Goal: Entertainment & Leisure: Browse casually

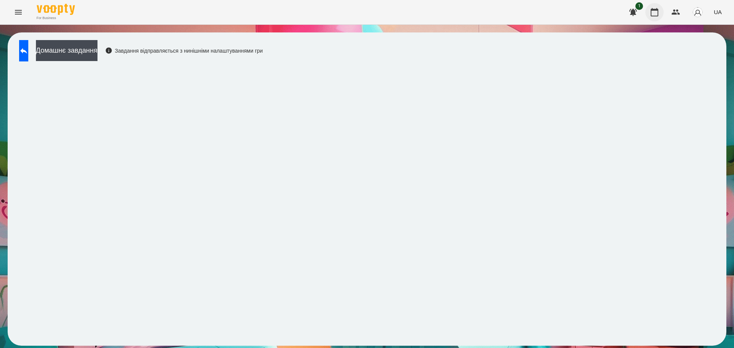
click at [653, 14] on icon "button" at bounding box center [654, 12] width 9 height 9
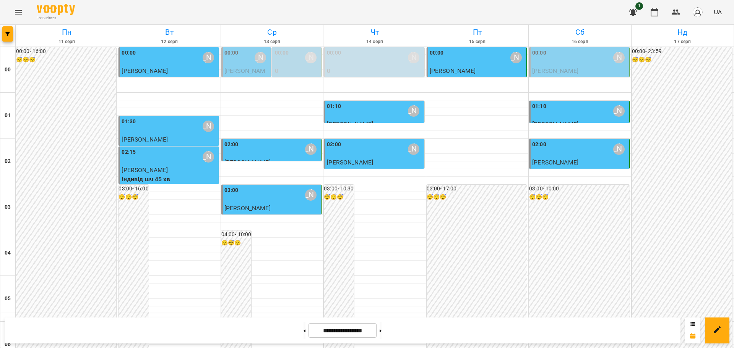
scroll to position [669, 0]
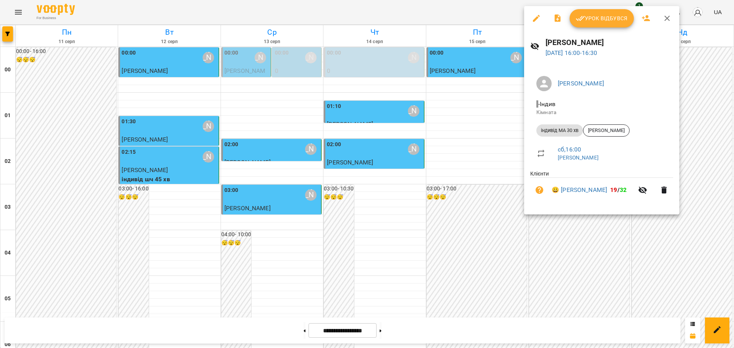
click at [605, 15] on span "Урок відбувся" at bounding box center [601, 18] width 52 height 9
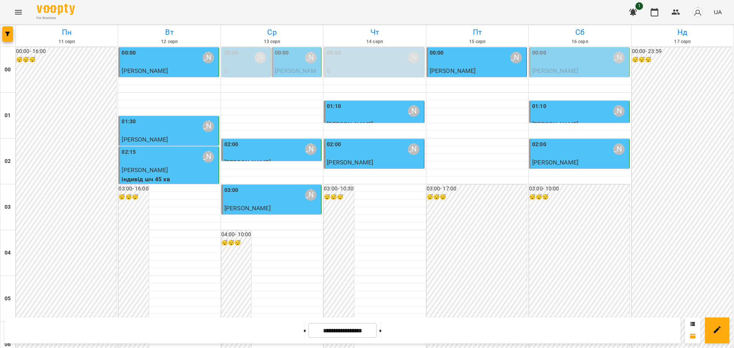
scroll to position [764, 0]
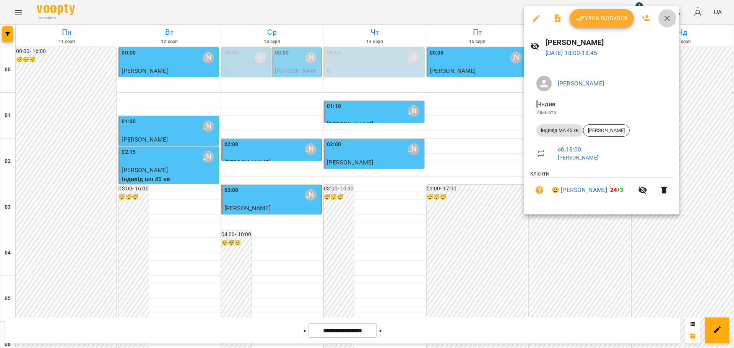
click at [665, 17] on icon "button" at bounding box center [666, 18] width 5 height 5
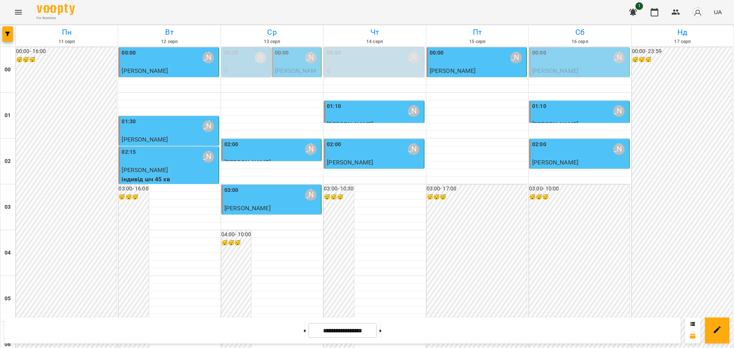
scroll to position [833, 0]
click at [381, 331] on button at bounding box center [380, 330] width 2 height 17
type input "**********"
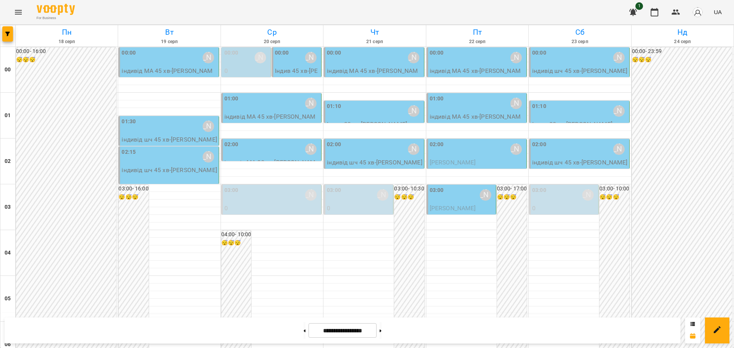
scroll to position [0, 0]
click at [305, 56] on div "Вовк Галина" at bounding box center [310, 57] width 11 height 11
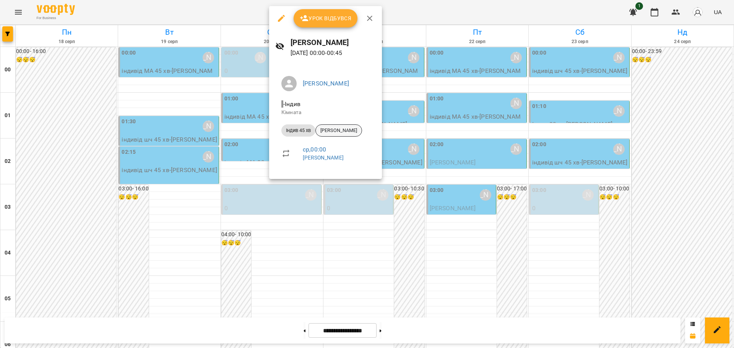
click at [335, 131] on span "Кравчук Наіль" at bounding box center [339, 130] width 46 height 7
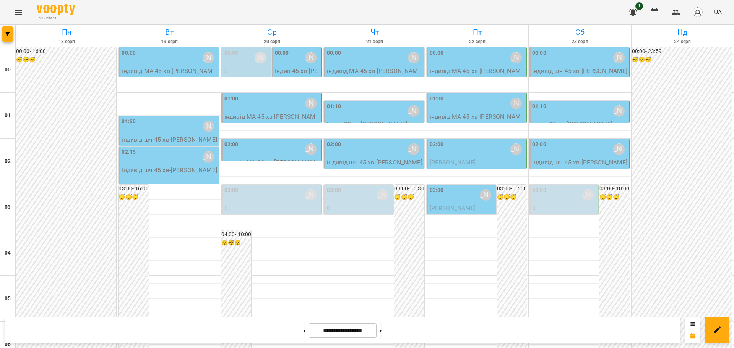
scroll to position [833, 0]
click at [19, 10] on icon "Menu" at bounding box center [18, 12] width 9 height 9
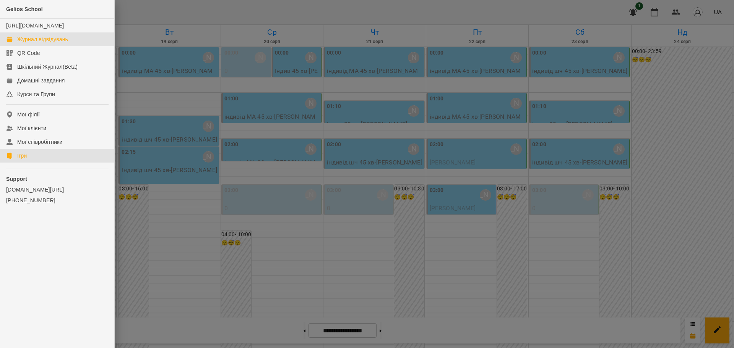
click at [25, 160] on div "Ігри" at bounding box center [22, 156] width 10 height 8
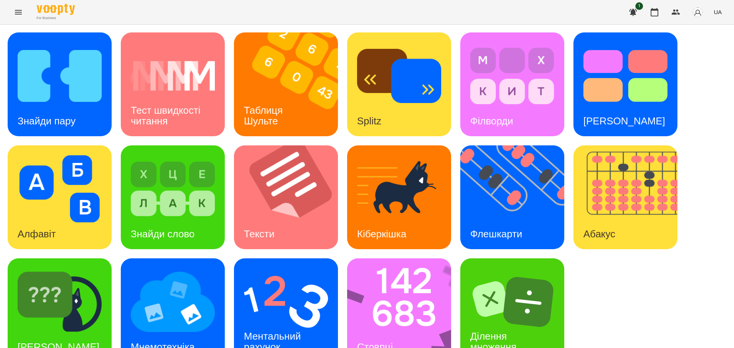
drag, startPoint x: 599, startPoint y: 287, endPoint x: 603, endPoint y: 311, distance: 23.8
click at [603, 311] on div "Знайди пару Тест швидкості читання Таблиця Шульте Splitz Філворди Тест Струпа А…" at bounding box center [367, 197] width 718 height 330
click at [608, 285] on div "Знайди пару Тест швидкості читання Таблиця Шульте Splitz Філворди Тест Струпа А…" at bounding box center [367, 197] width 718 height 330
click at [521, 190] on img at bounding box center [516, 198] width 113 height 104
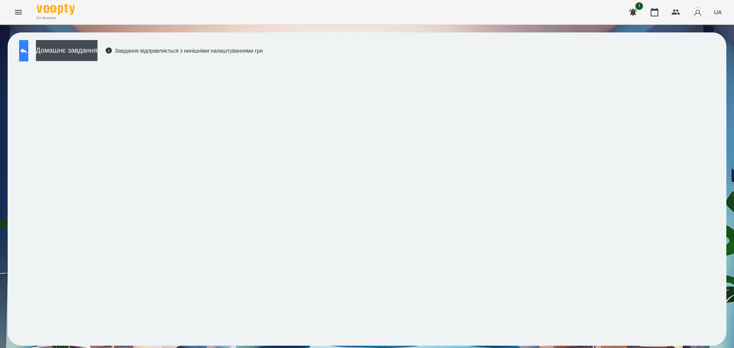
click at [26, 55] on button at bounding box center [23, 50] width 9 height 21
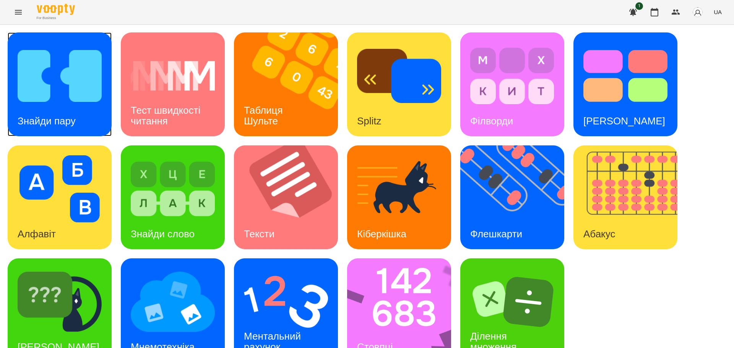
click at [43, 96] on img at bounding box center [60, 75] width 84 height 67
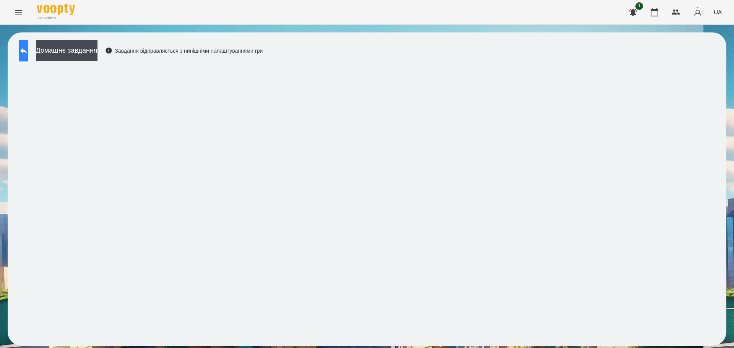
click at [28, 49] on icon at bounding box center [23, 50] width 9 height 9
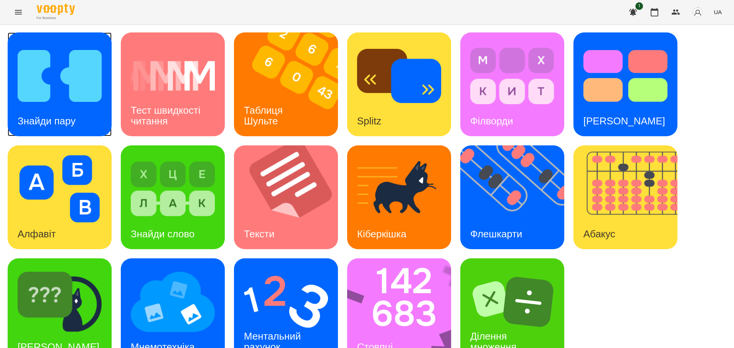
click at [73, 95] on img at bounding box center [60, 75] width 84 height 67
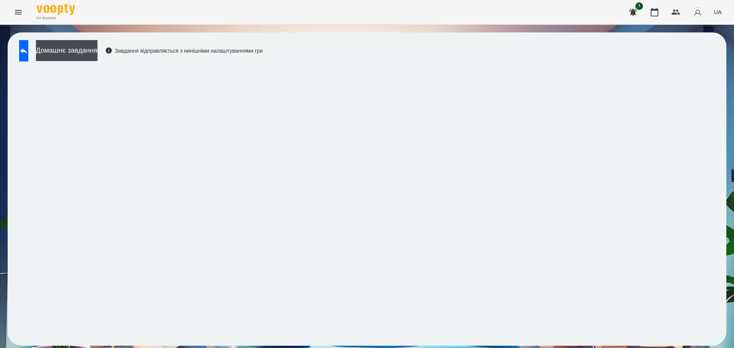
click at [727, 174] on div "Домашнє завдання Завдання відправляється з нинішніми налаштуваннями гри" at bounding box center [367, 189] width 734 height 329
click at [21, 49] on button at bounding box center [23, 50] width 9 height 21
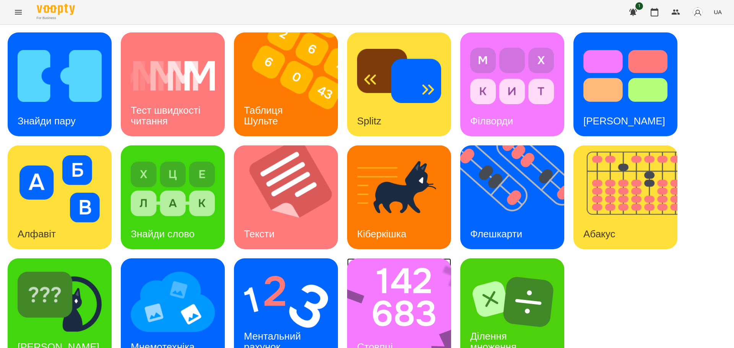
click at [406, 313] on img at bounding box center [404, 311] width 114 height 104
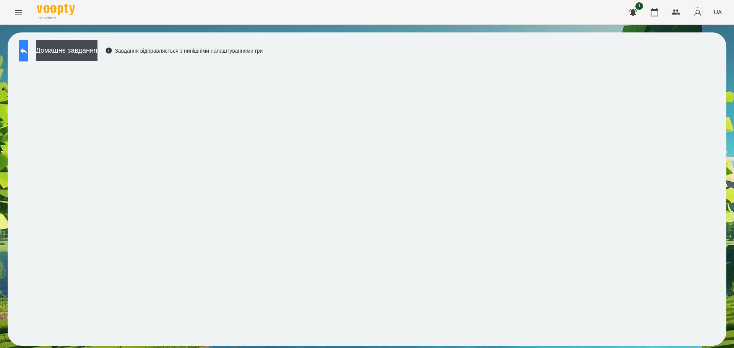
click at [28, 55] on icon at bounding box center [23, 50] width 9 height 9
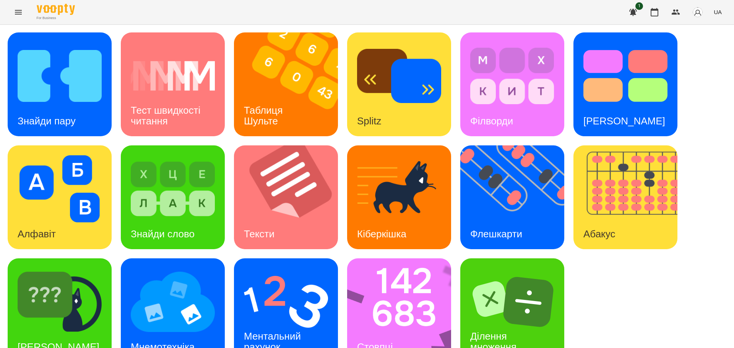
scroll to position [22, 0]
click at [292, 285] on img at bounding box center [286, 302] width 84 height 67
